Goal: Task Accomplishment & Management: Manage account settings

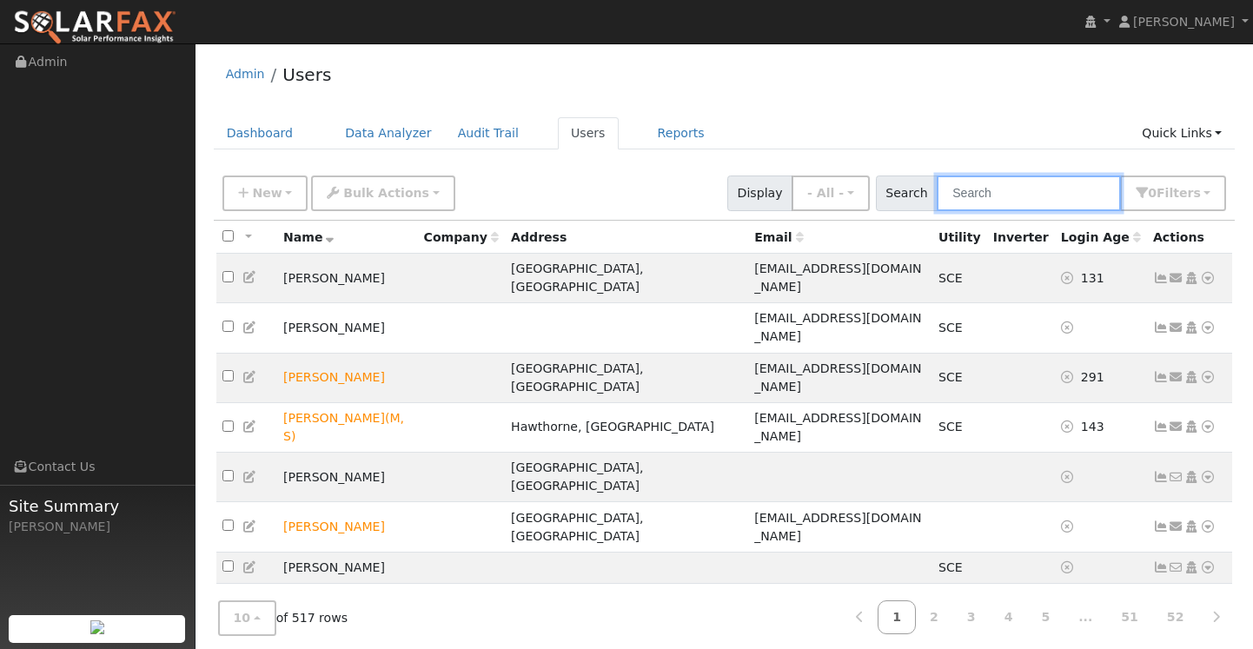
click at [1012, 197] on input "text" at bounding box center [1029, 194] width 184 height 36
paste input "[EMAIL_ADDRESS][DOMAIN_NAME]"
type input "[EMAIL_ADDRESS][DOMAIN_NAME]"
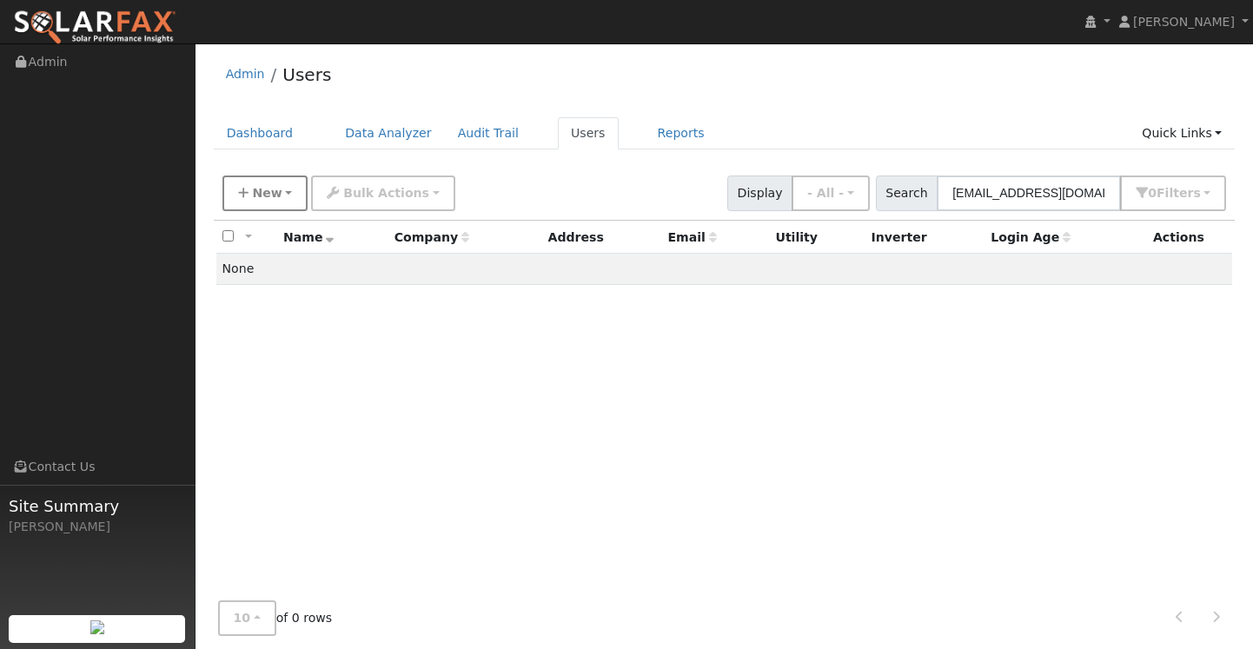
click at [276, 202] on button "New" at bounding box center [265, 194] width 86 height 36
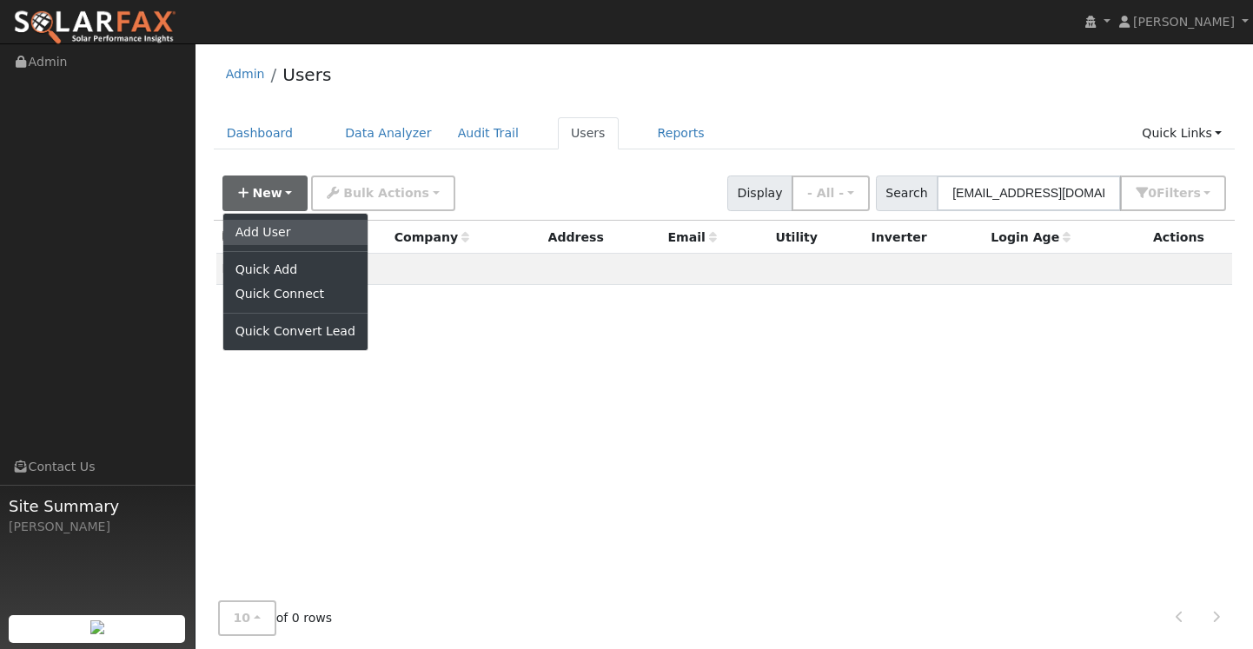
click at [309, 232] on link "Add User" at bounding box center [295, 232] width 144 height 24
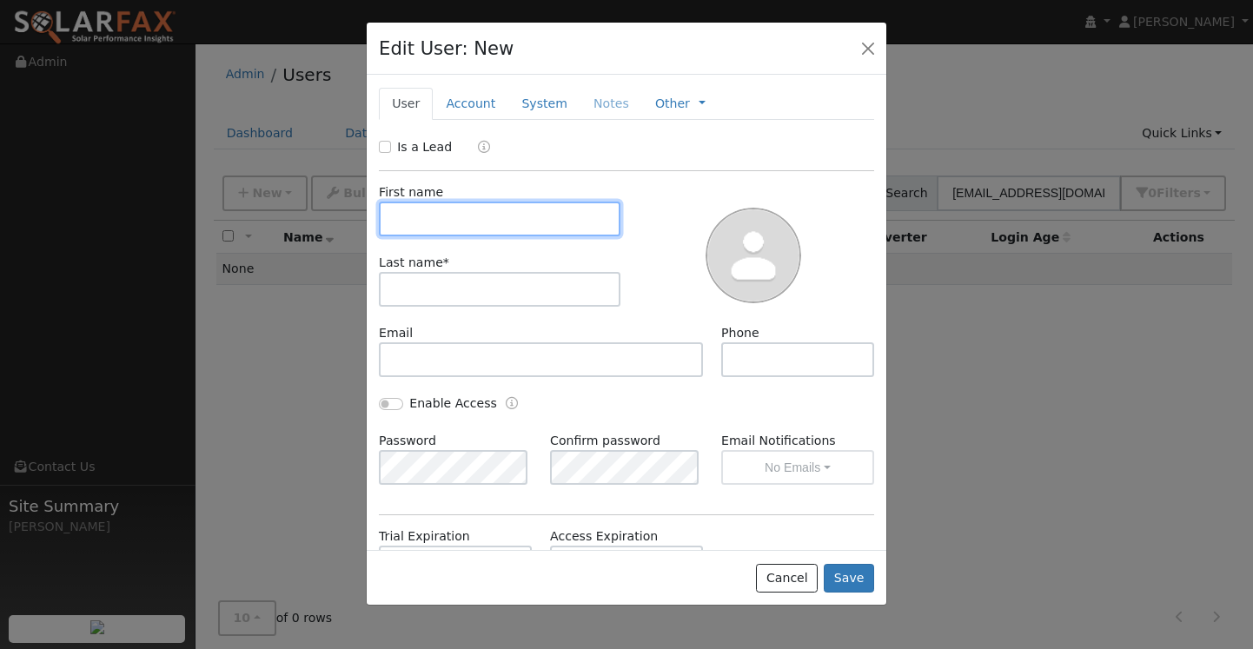
click at [462, 209] on input "text" at bounding box center [500, 219] width 242 height 35
type input "[PERSON_NAME]"
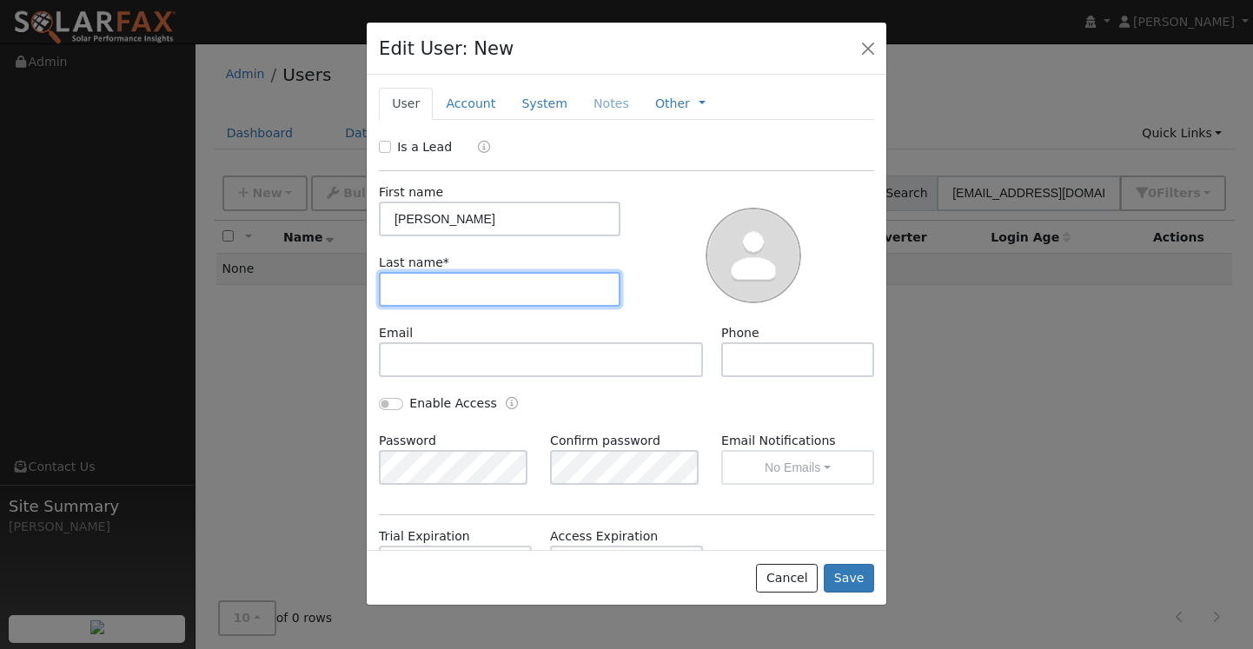
type input "m"
type input "[PERSON_NAME]"
click at [560, 312] on div "First name [PERSON_NAME] Last name * [PERSON_NAME]" at bounding box center [500, 253] width 254 height 141
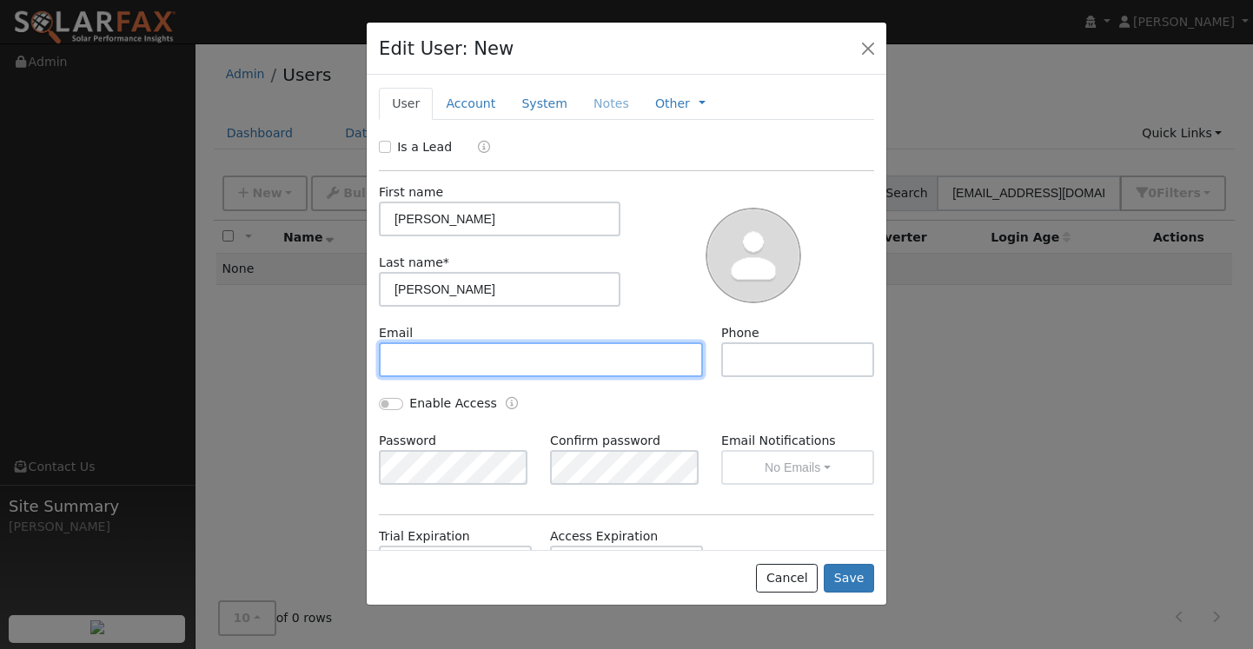
paste input "[EMAIL_ADDRESS][DOMAIN_NAME]"
type input "[EMAIL_ADDRESS][DOMAIN_NAME]"
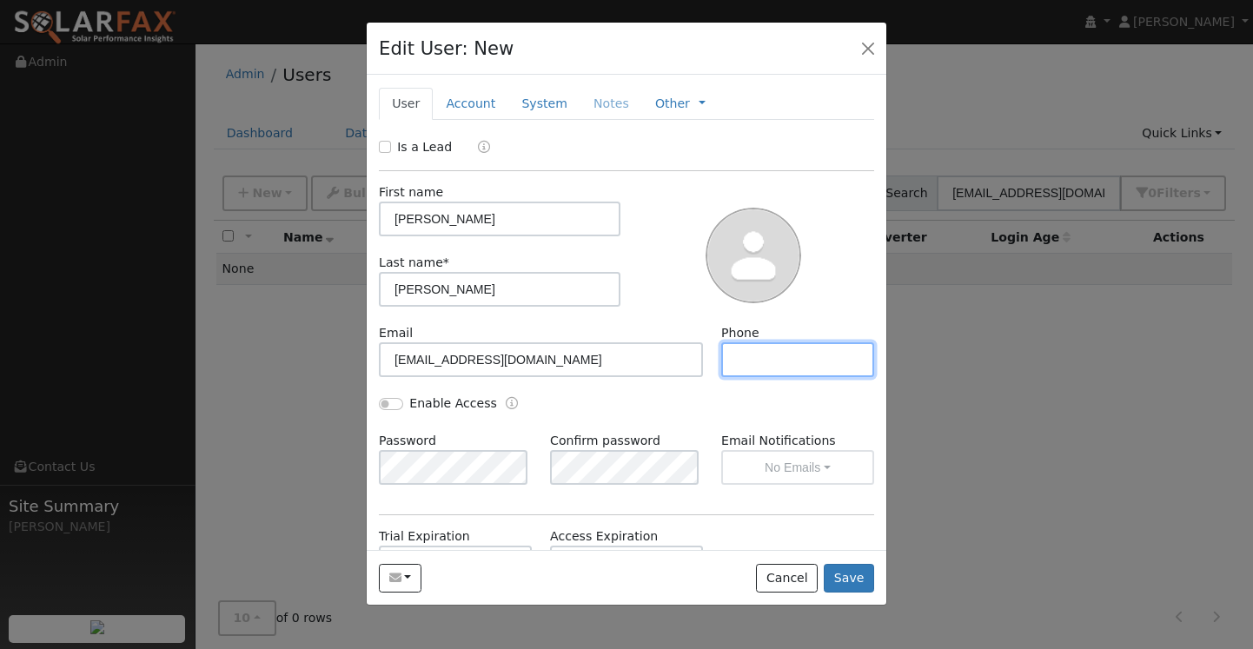
click at [729, 366] on input "text" at bounding box center [797, 359] width 153 height 35
click at [730, 364] on input "text" at bounding box center [797, 359] width 153 height 35
paste input "[PHONE_NUMBER]"
type input "[PHONE_NUMBER]"
click at [866, 577] on button "Save" at bounding box center [849, 579] width 50 height 30
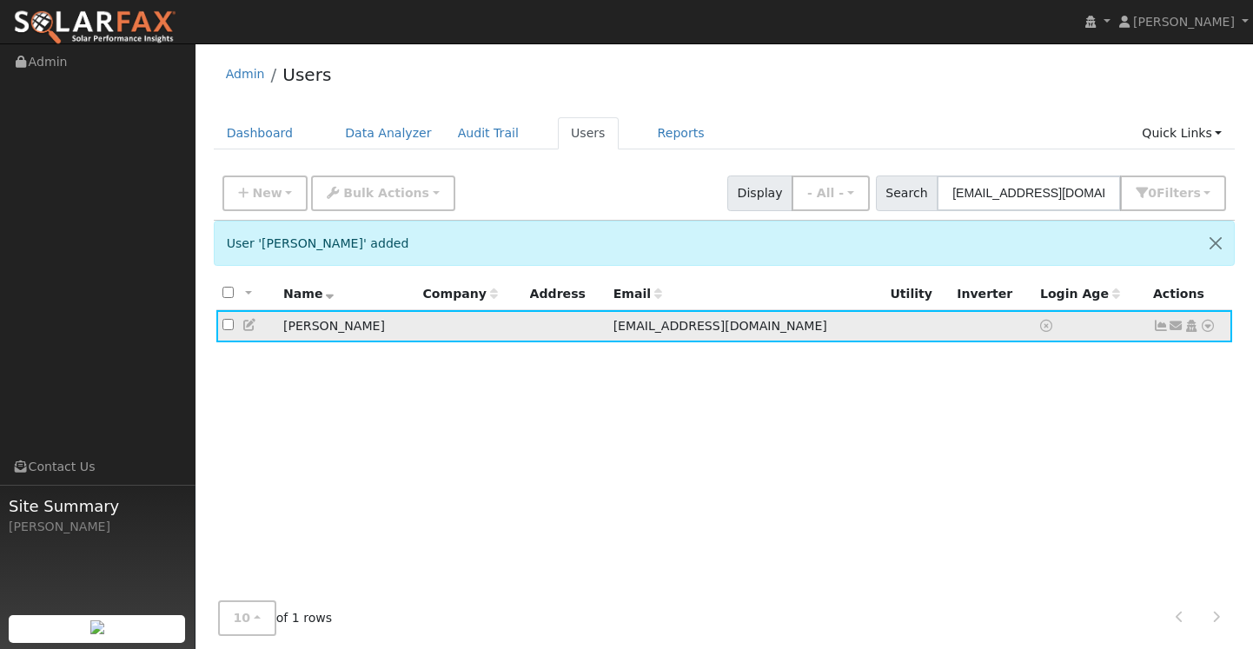
click at [1208, 326] on icon at bounding box center [1208, 326] width 16 height 12
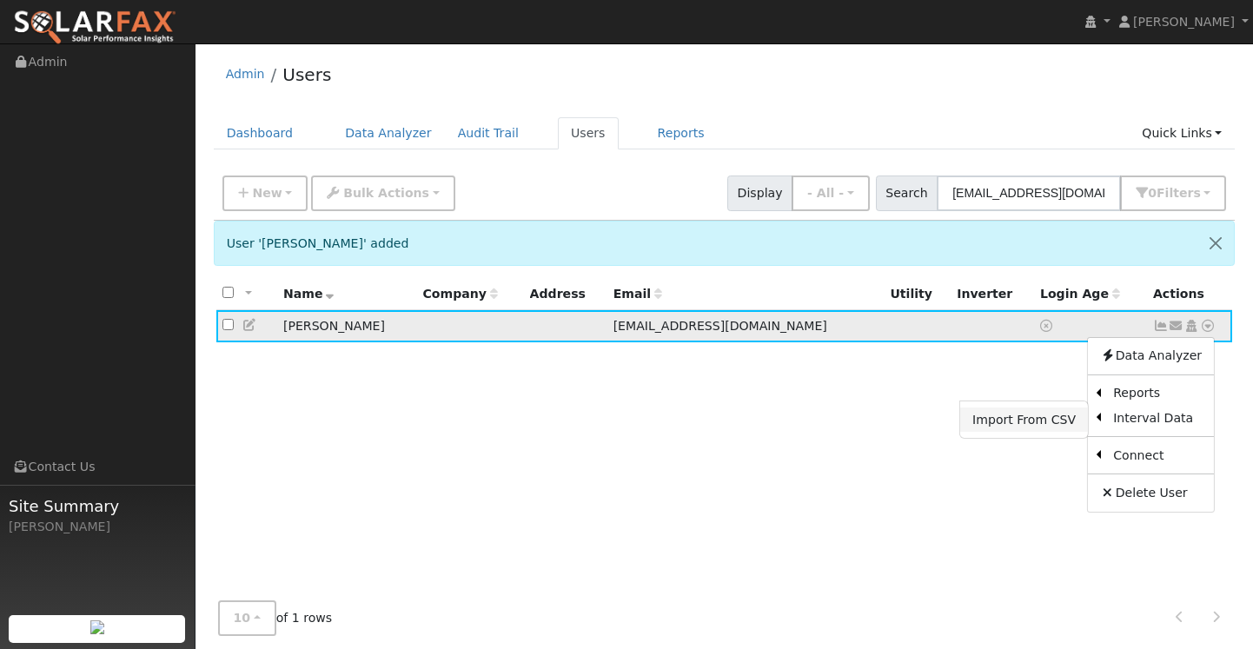
click at [1034, 429] on link "Import From CSV" at bounding box center [1024, 420] width 128 height 24
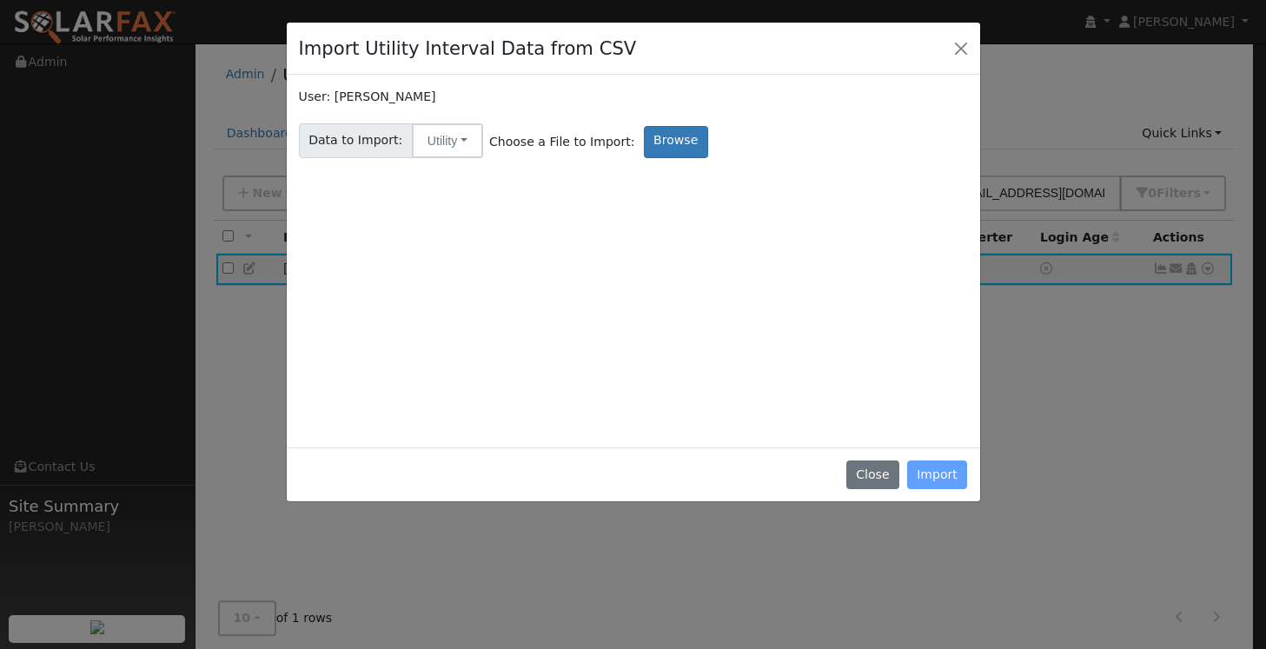
click at [653, 166] on div "User: [PERSON_NAME] Data to Import: Utility Utility Solar Choose a File to Impo…" at bounding box center [633, 262] width 669 height 348
click at [656, 143] on label "Browse" at bounding box center [676, 142] width 64 height 32
click at [0, 0] on input "Browse" at bounding box center [0, 0] width 0 height 0
click at [864, 476] on button "Close" at bounding box center [872, 476] width 53 height 30
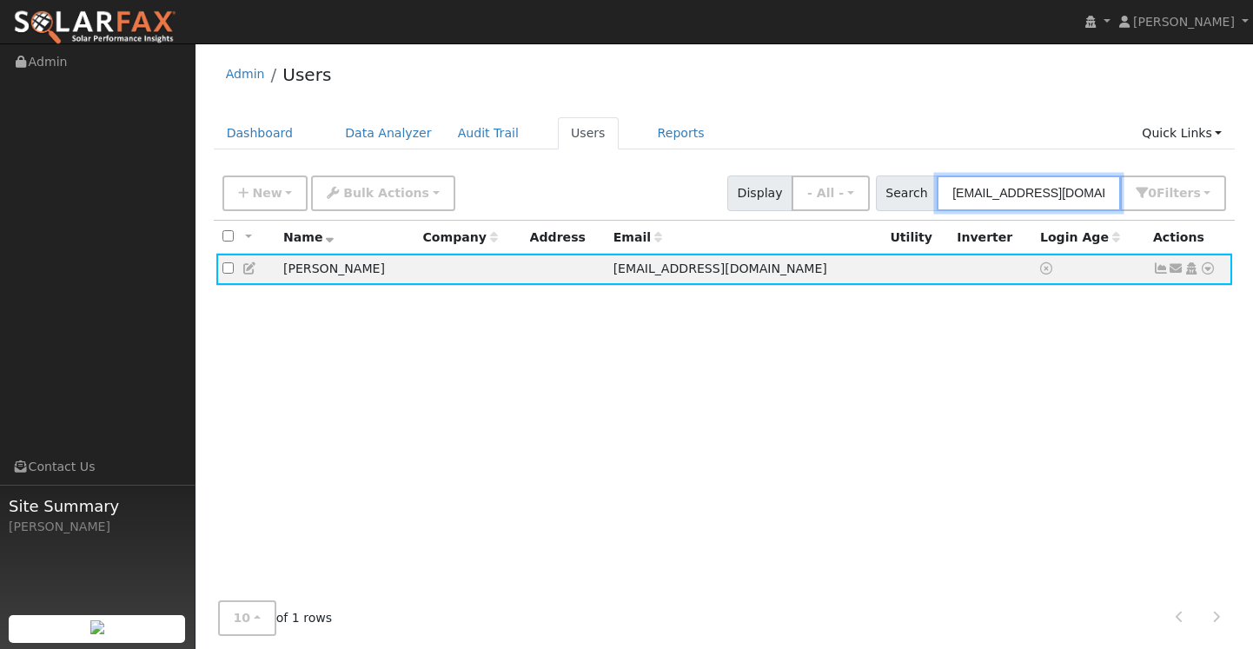
click at [1032, 188] on input "[EMAIL_ADDRESS][DOMAIN_NAME]" at bounding box center [1029, 194] width 184 height 36
type input "[PERSON_NAME]"
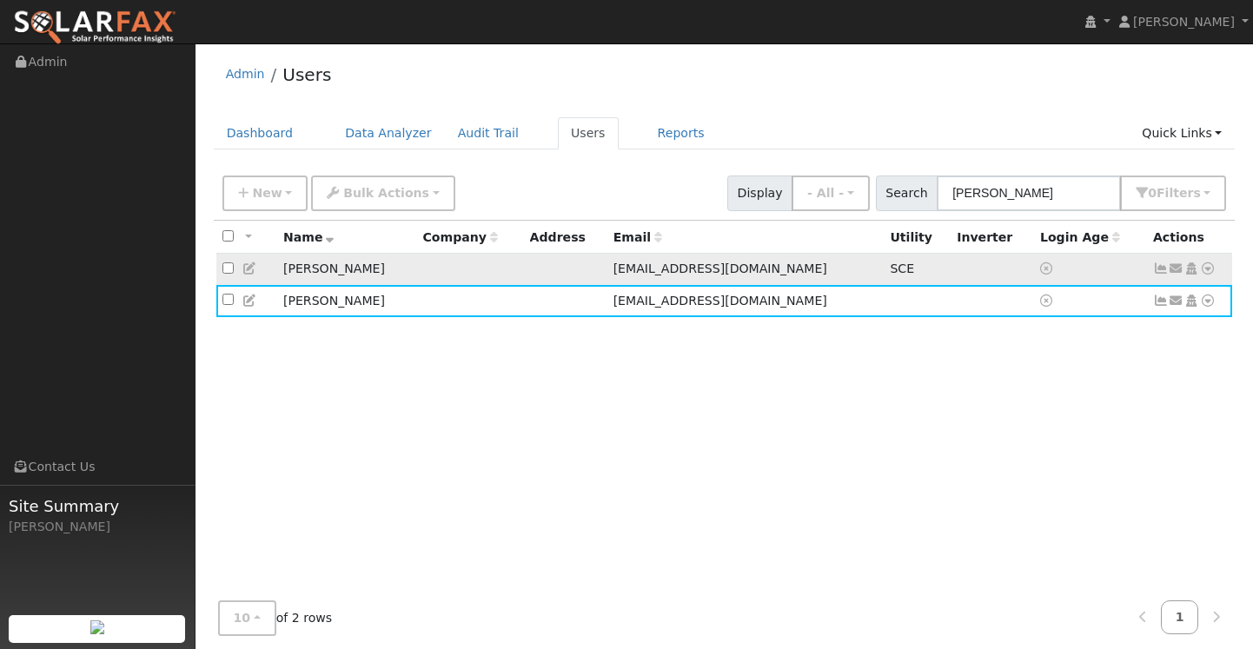
click at [235, 273] on td at bounding box center [246, 270] width 61 height 32
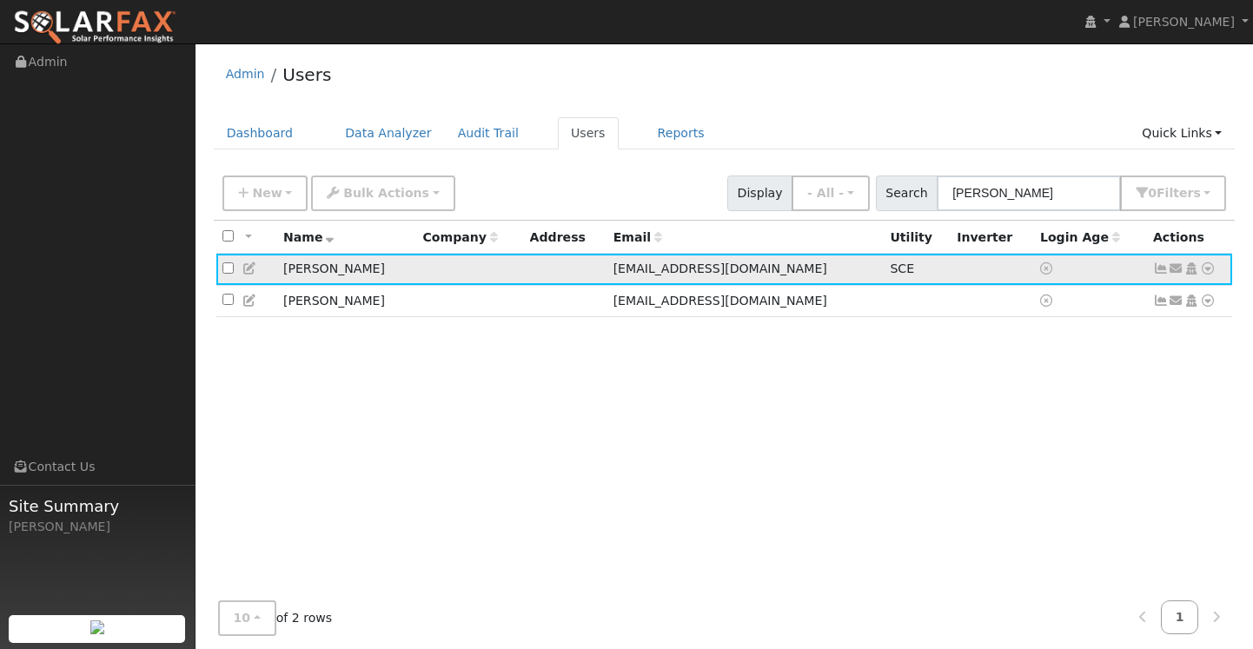
click at [230, 273] on input "checkbox" at bounding box center [227, 267] width 11 height 11
checkbox input "true"
click at [1210, 270] on icon at bounding box center [1208, 268] width 16 height 12
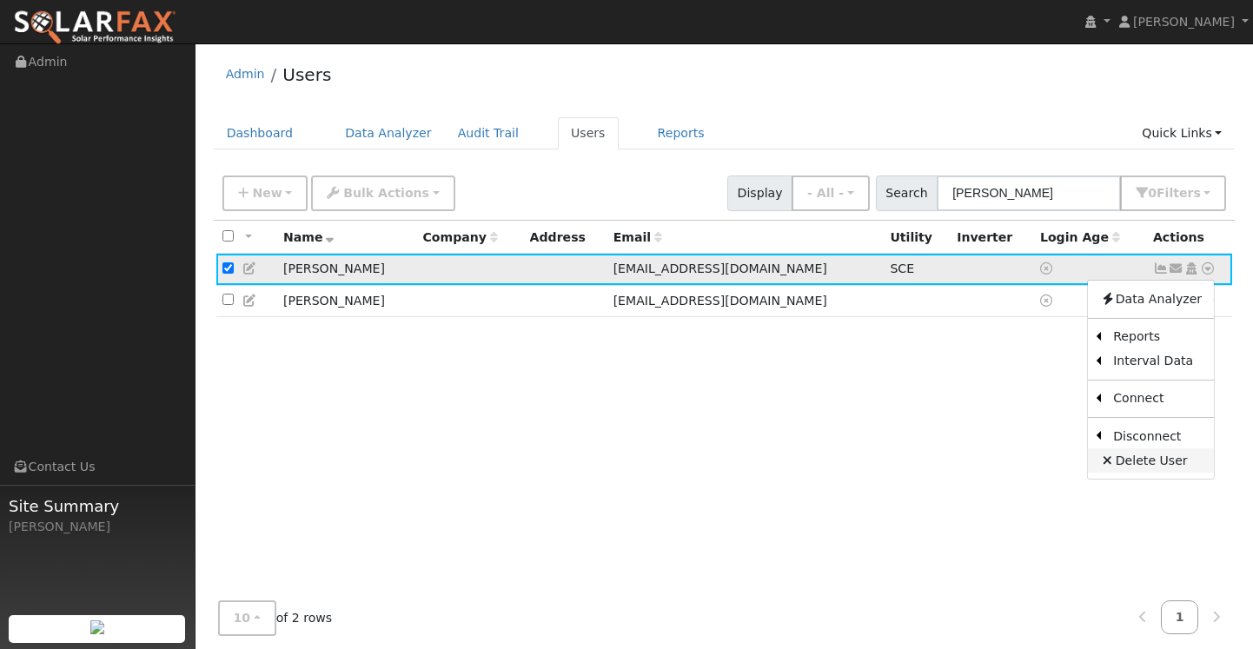
click at [1151, 468] on link "Delete User" at bounding box center [1151, 460] width 126 height 24
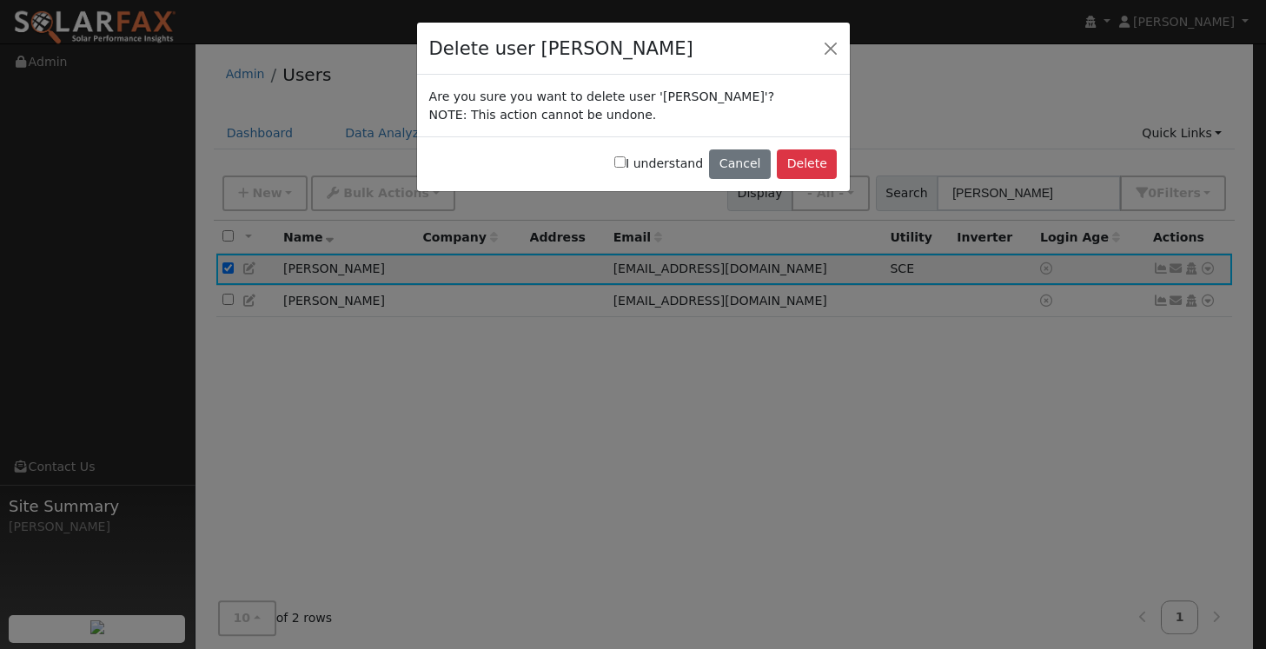
click at [811, 165] on button "Delete" at bounding box center [807, 164] width 60 height 30
click at [622, 161] on div "I understand Cancel Delete" at bounding box center [633, 163] width 433 height 55
click at [626, 162] on input "I understand" at bounding box center [619, 161] width 11 height 11
checkbox input "true"
click at [809, 159] on button "Delete" at bounding box center [807, 164] width 60 height 30
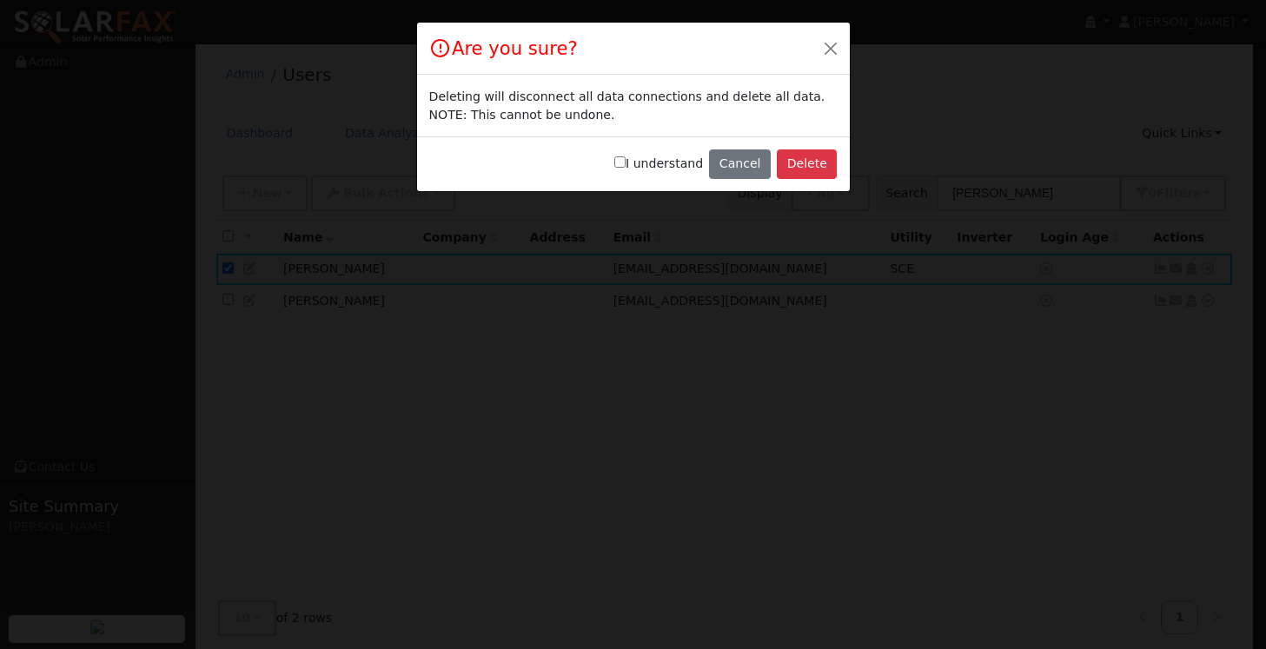
click at [806, 162] on button "Delete" at bounding box center [807, 164] width 60 height 30
click at [626, 163] on input "I understand" at bounding box center [619, 161] width 11 height 11
checkbox input "true"
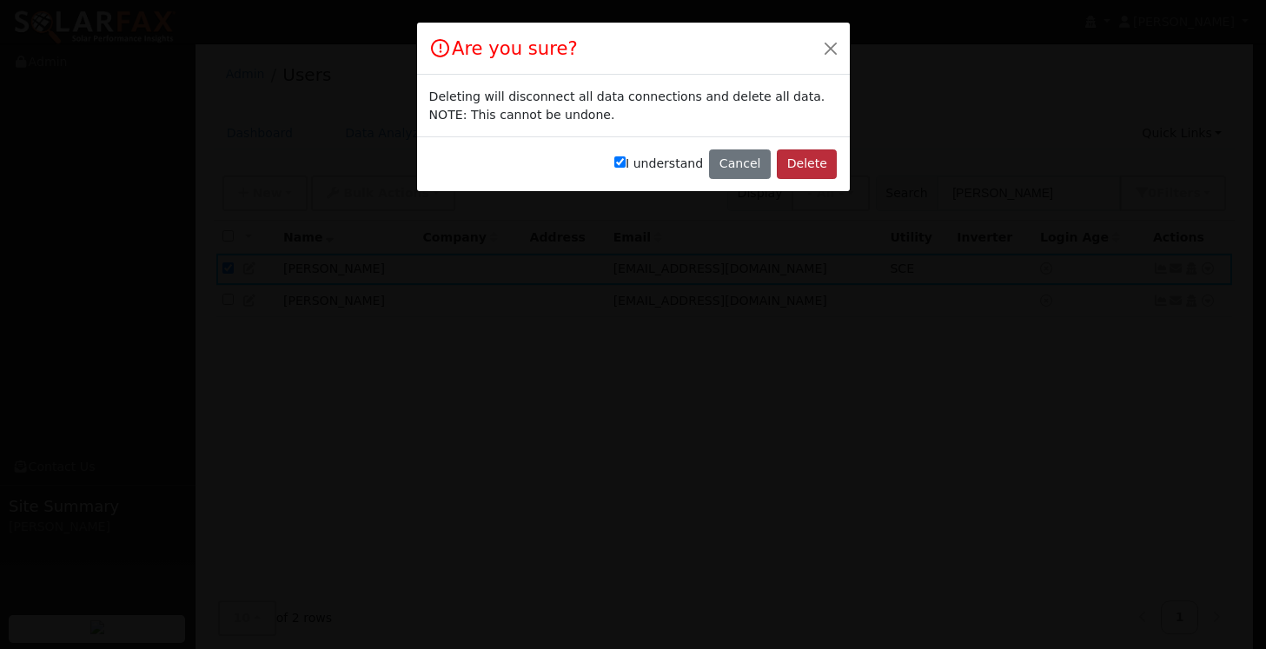
click at [809, 163] on button "Delete" at bounding box center [807, 164] width 60 height 30
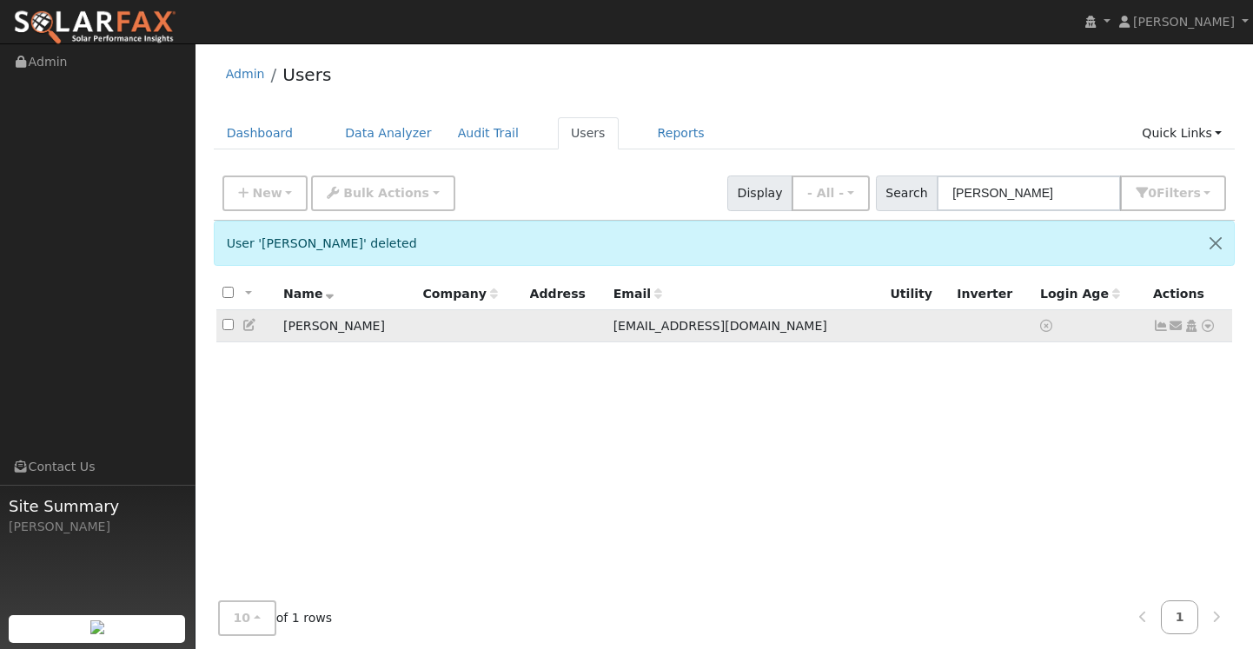
click at [1209, 332] on icon at bounding box center [1208, 326] width 16 height 12
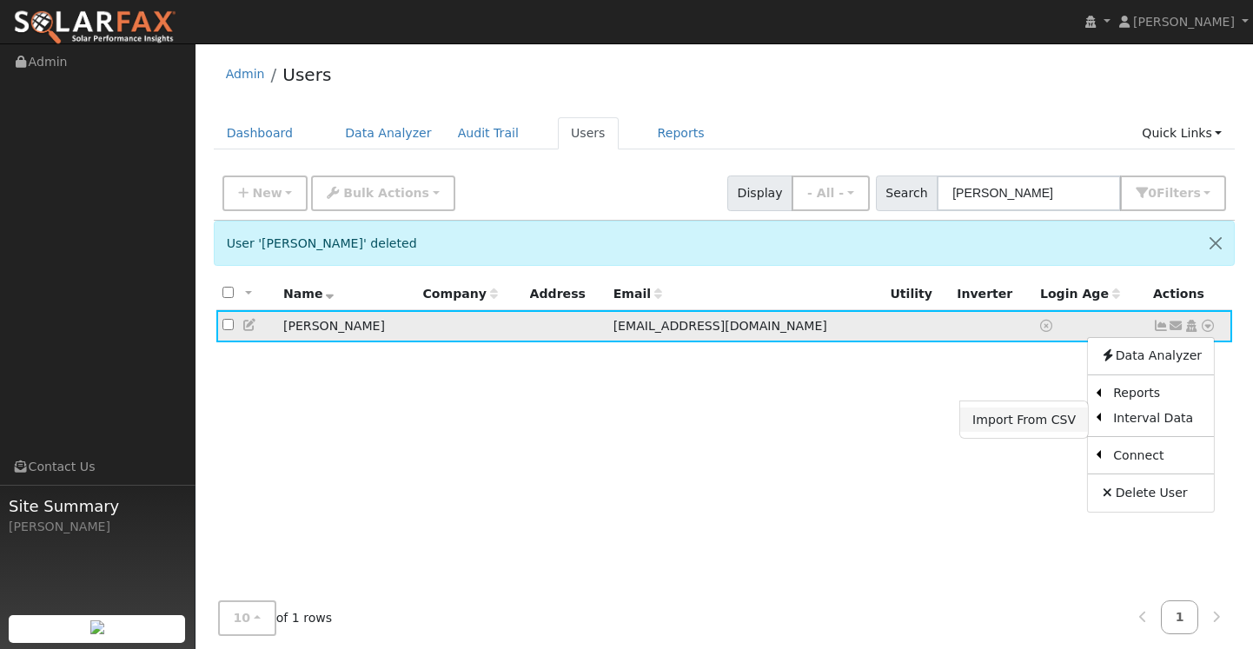
click at [1039, 422] on link "Import From CSV" at bounding box center [1024, 420] width 128 height 24
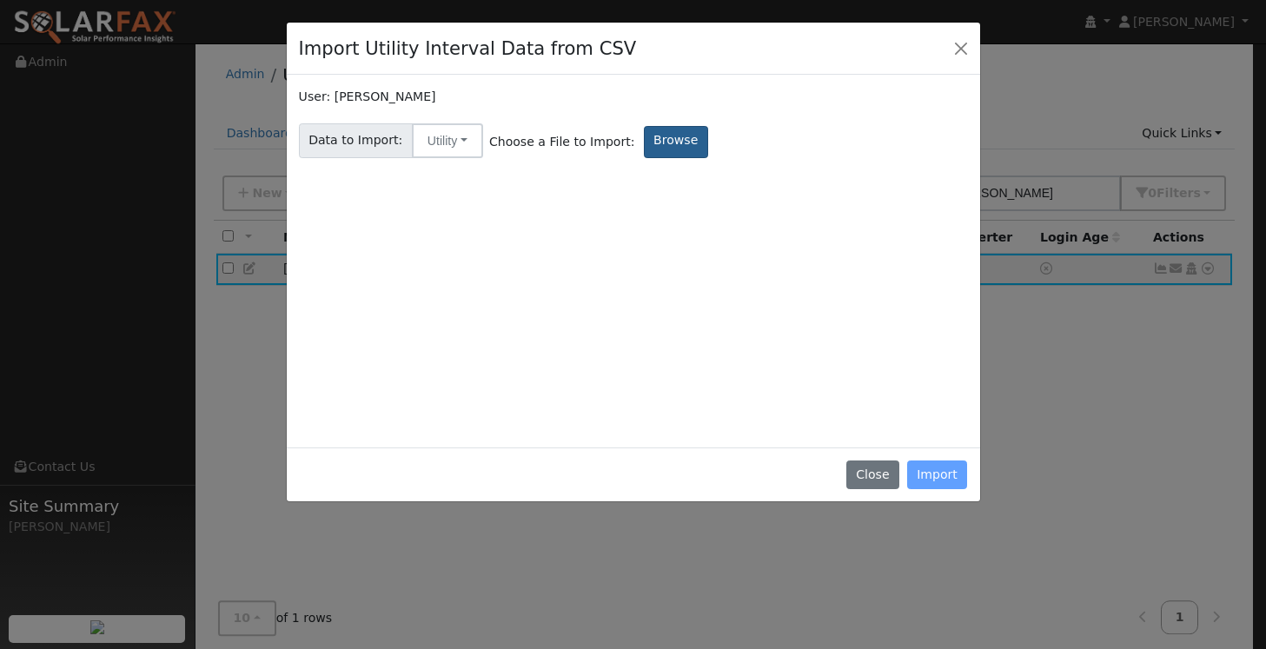
click at [654, 143] on label "Browse" at bounding box center [676, 142] width 64 height 32
click at [0, 0] on input "Browse" at bounding box center [0, 0] width 0 height 0
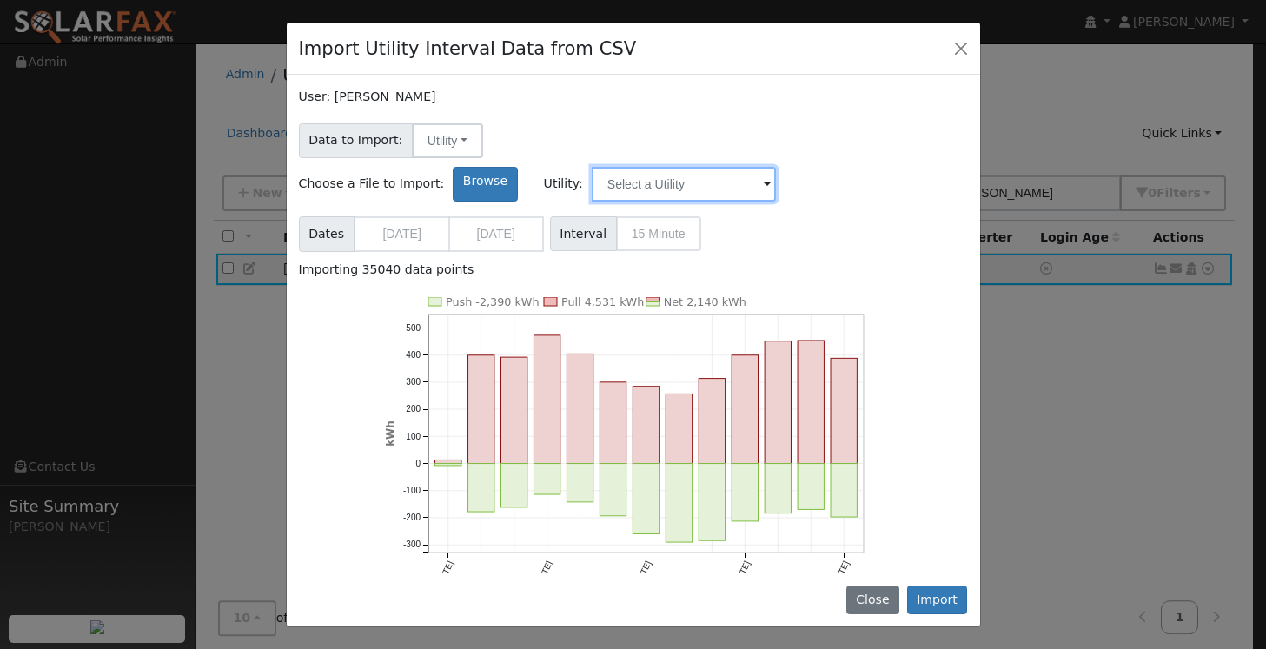
click at [776, 167] on input "text" at bounding box center [684, 184] width 184 height 35
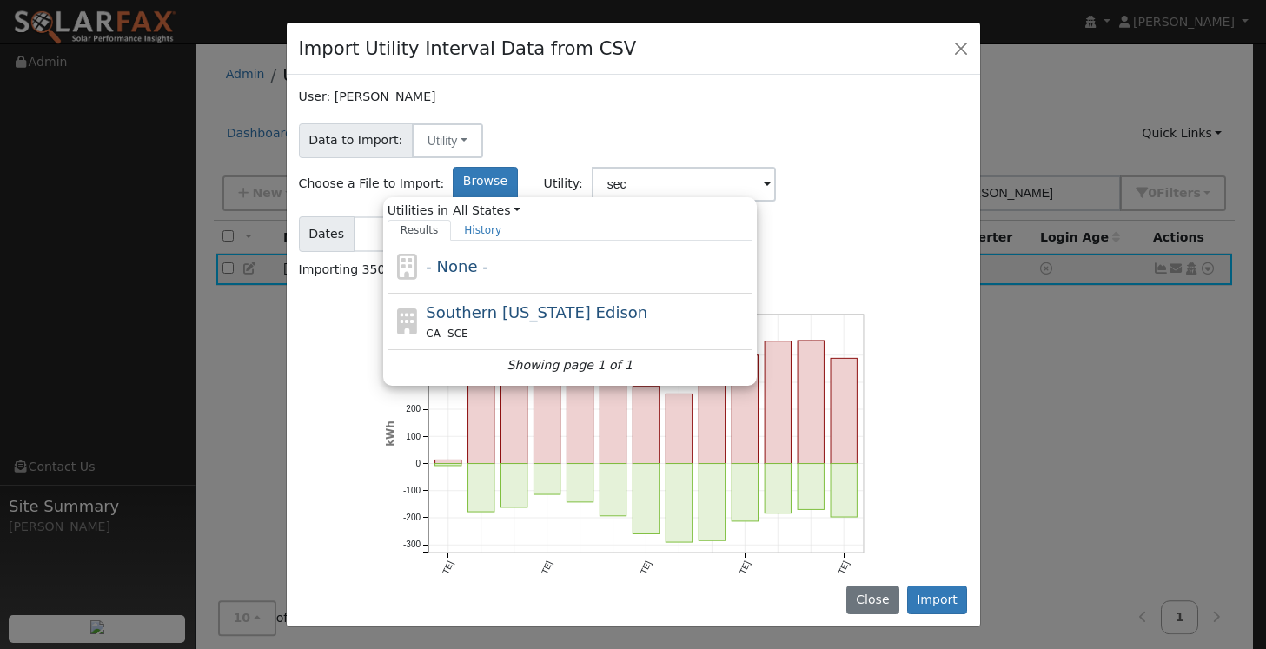
drag, startPoint x: 877, startPoint y: 156, endPoint x: 767, endPoint y: 285, distance: 169.5
click at [748, 324] on div "CA - SCE" at bounding box center [587, 333] width 322 height 18
type input "Southern [US_STATE] Edison"
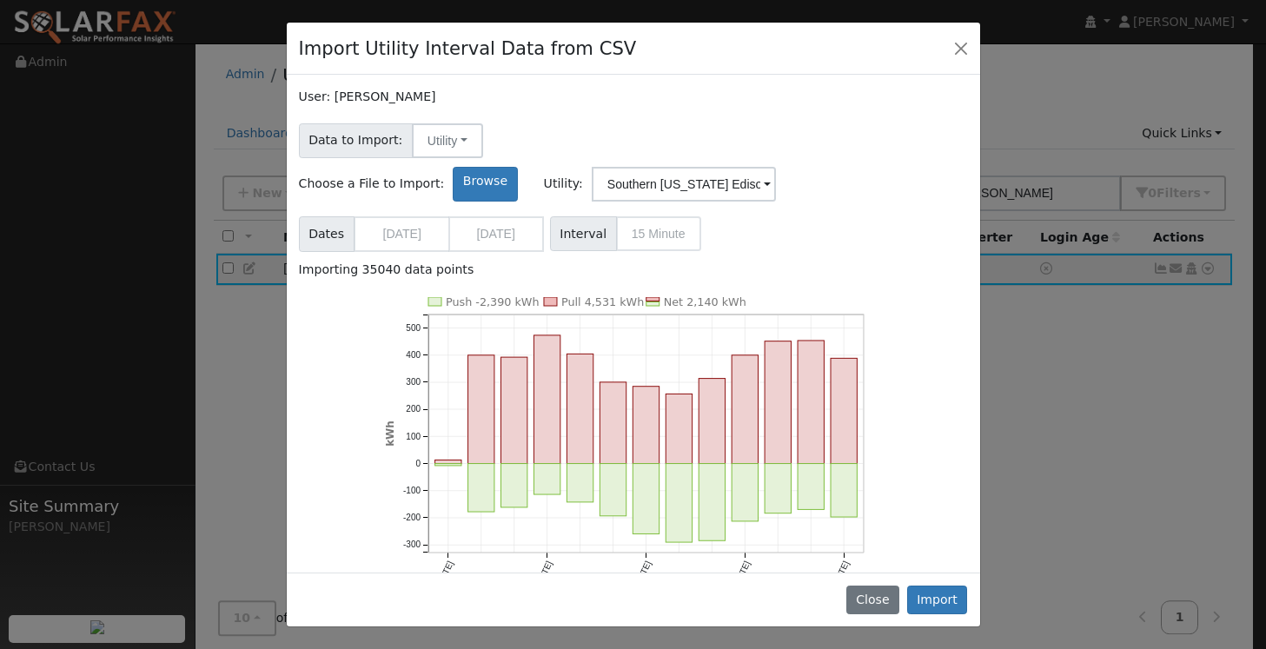
scroll to position [48, 0]
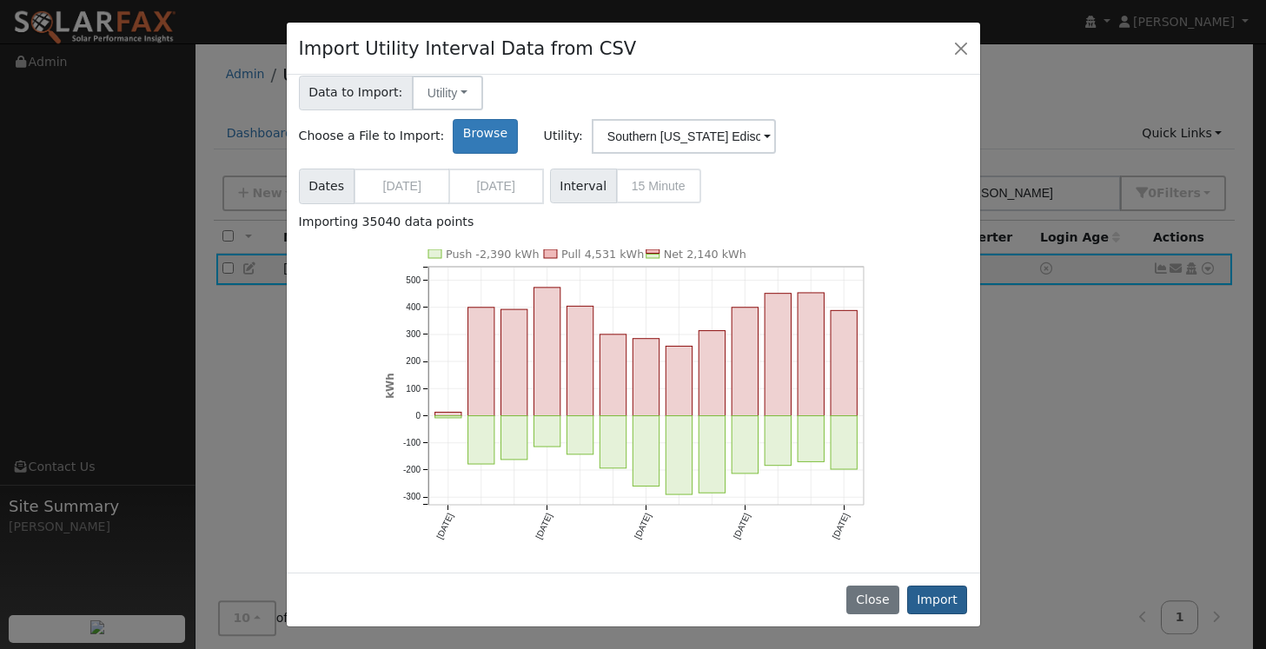
click at [949, 599] on button "Import" at bounding box center [937, 601] width 61 height 30
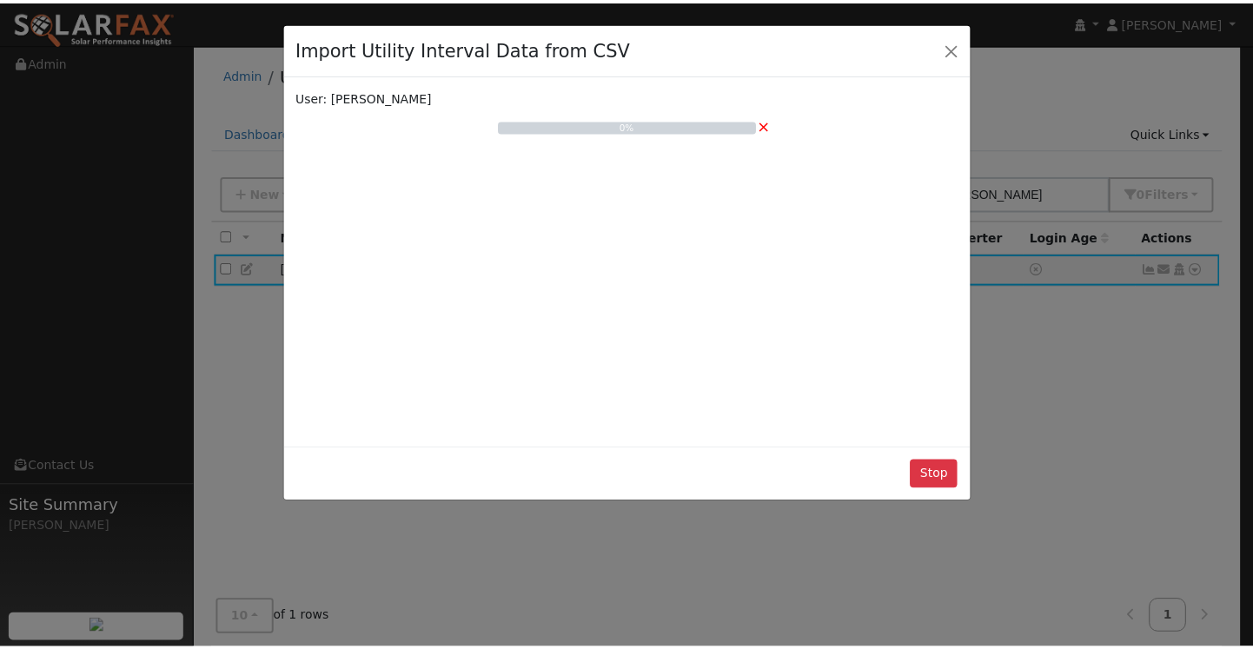
scroll to position [0, 0]
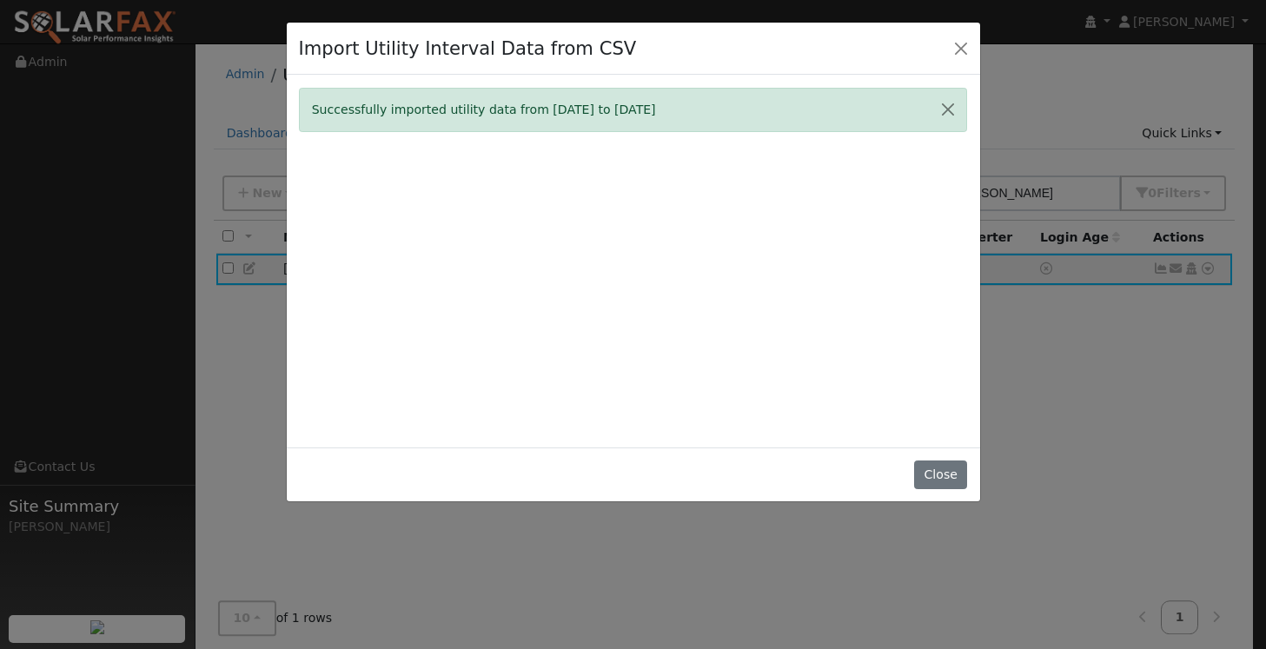
click at [949, 479] on button "Close" at bounding box center [940, 476] width 53 height 30
